Goal: Navigation & Orientation: Find specific page/section

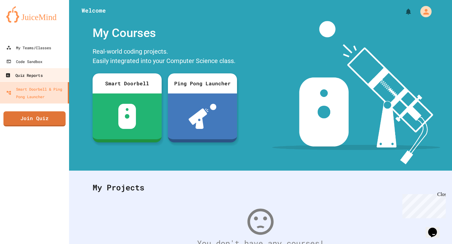
click at [52, 76] on link "Quiz Reports" at bounding box center [34, 75] width 71 height 14
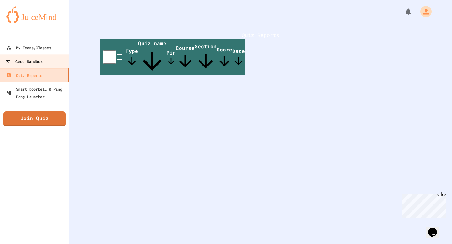
click at [51, 63] on link "Code Sandbox" at bounding box center [34, 61] width 71 height 14
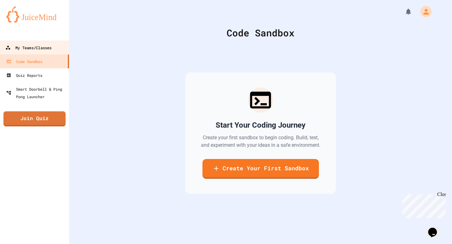
click at [51, 51] on div "My Teams/Classes" at bounding box center [28, 48] width 46 height 8
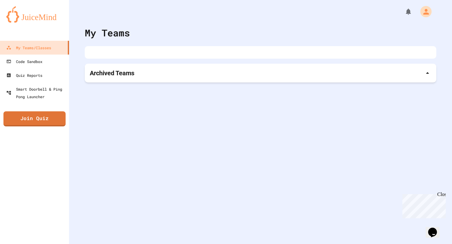
click at [119, 75] on p "Archived Teams" at bounding box center [112, 73] width 45 height 9
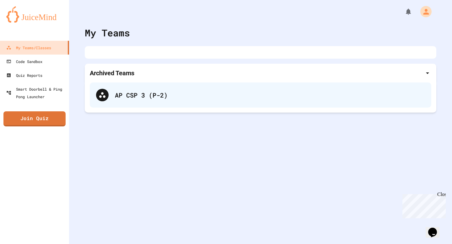
click at [130, 94] on div "AP CSP 3 (P-2)" at bounding box center [270, 94] width 310 height 9
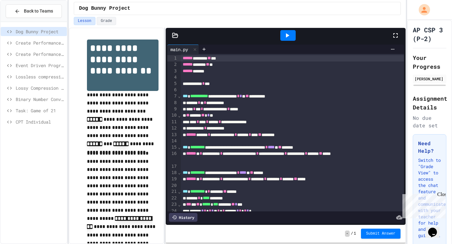
click at [39, 119] on span "CPT Individual" at bounding box center [40, 122] width 49 height 7
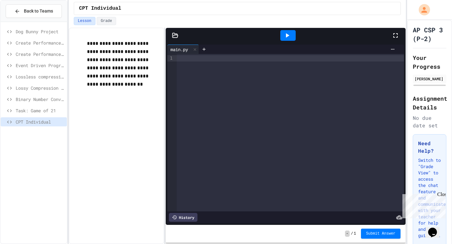
click at [36, 115] on div "Task: Game of 21" at bounding box center [34, 110] width 66 height 9
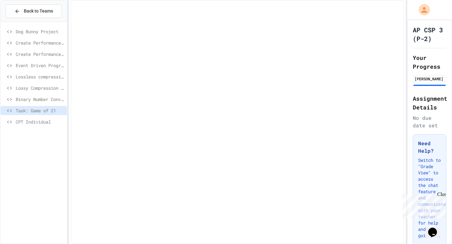
click at [48, 101] on span "Binary Number Conversion" at bounding box center [40, 99] width 49 height 7
